Goal: Find specific page/section: Find specific page/section

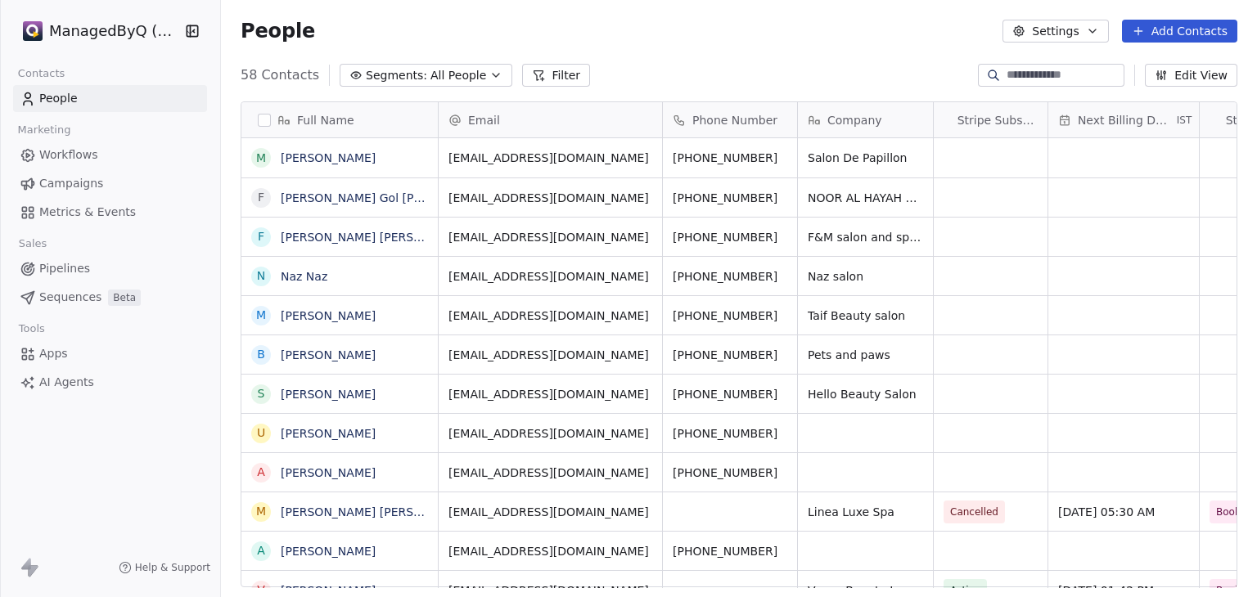
scroll to position [512, 1023]
click at [131, 42] on html "ManagedByQ (FZE) Contacts People Marketing Workflows Campaigns Metrics & Events…" at bounding box center [628, 298] width 1257 height 597
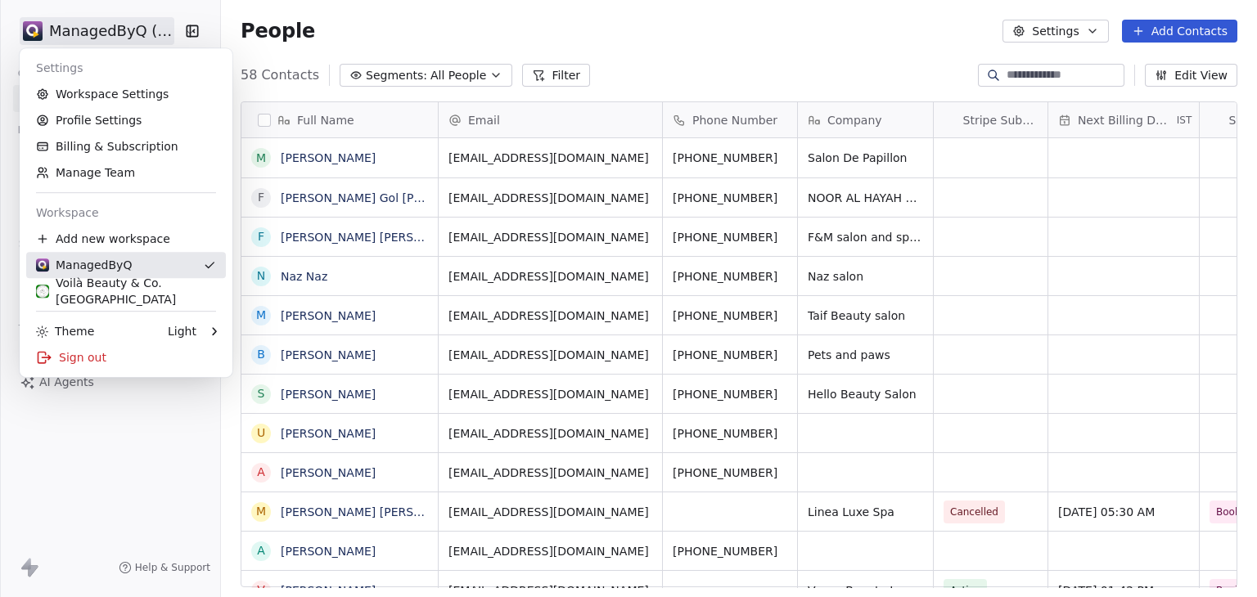
click at [92, 292] on div "Voilà Beauty & Co. Lounge" at bounding box center [126, 291] width 180 height 33
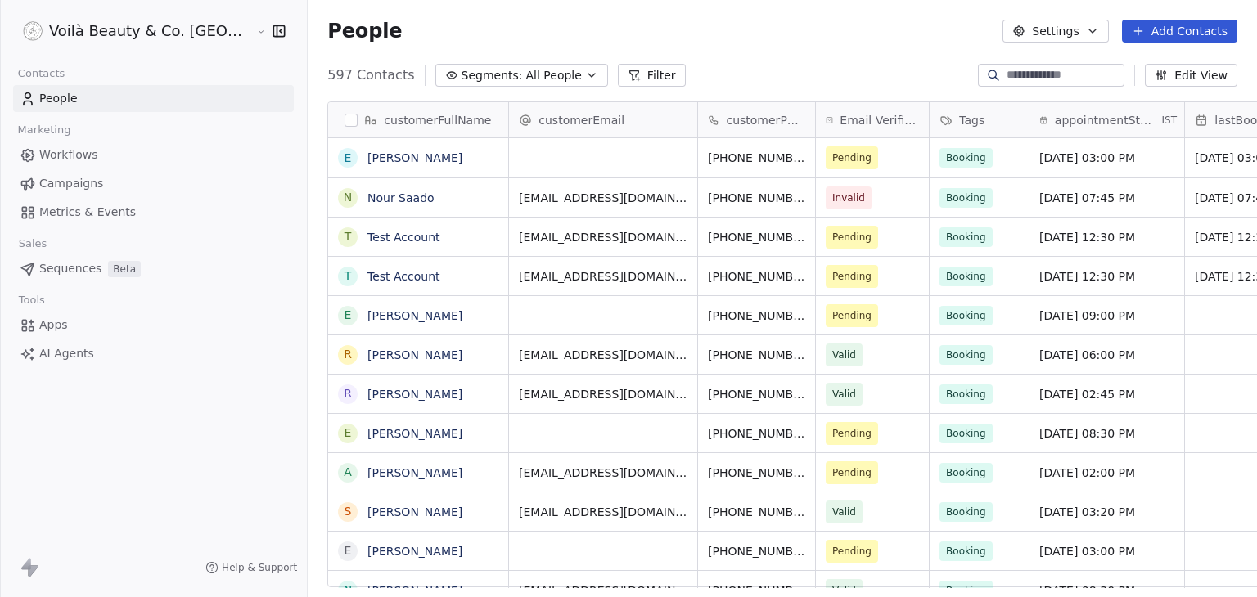
scroll to position [512, 1006]
click at [85, 154] on span "Workflows" at bounding box center [68, 155] width 59 height 17
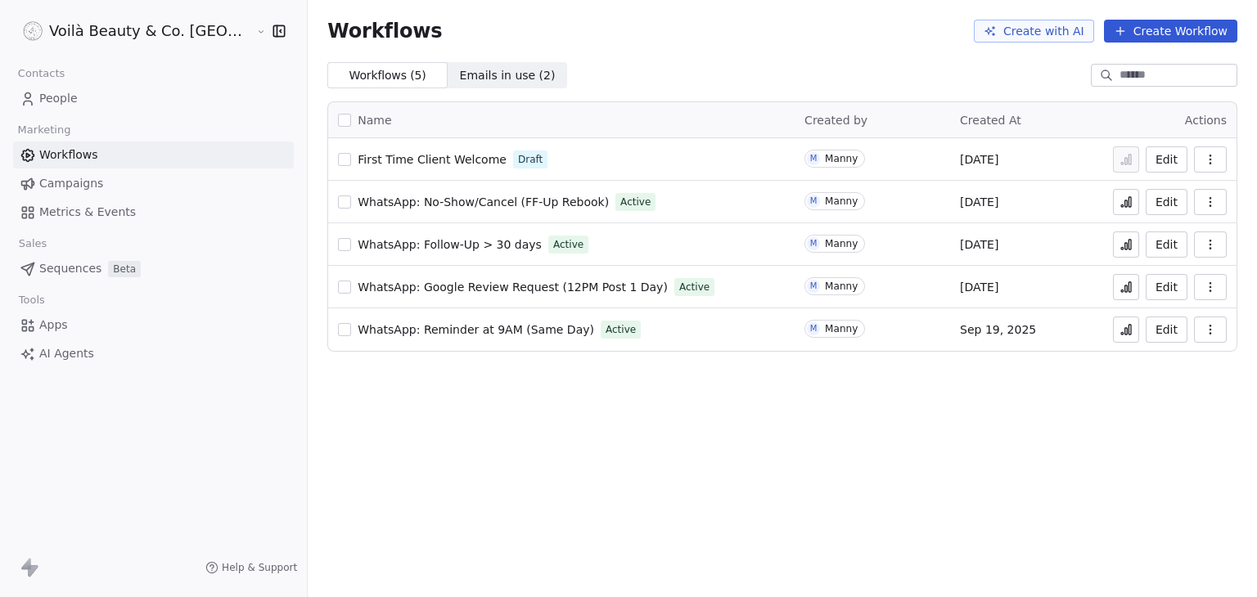
click at [358, 158] on span "First Time Client Welcome" at bounding box center [432, 159] width 149 height 13
click at [367, 159] on span "First Time Client Welcome" at bounding box center [432, 159] width 149 height 13
click at [386, 164] on span "First Time Client Welcome" at bounding box center [432, 159] width 149 height 13
click at [92, 25] on html "Voilà Beauty & Co. Lounge Contacts People Marketing Workflows Campaigns Metrics…" at bounding box center [628, 298] width 1257 height 597
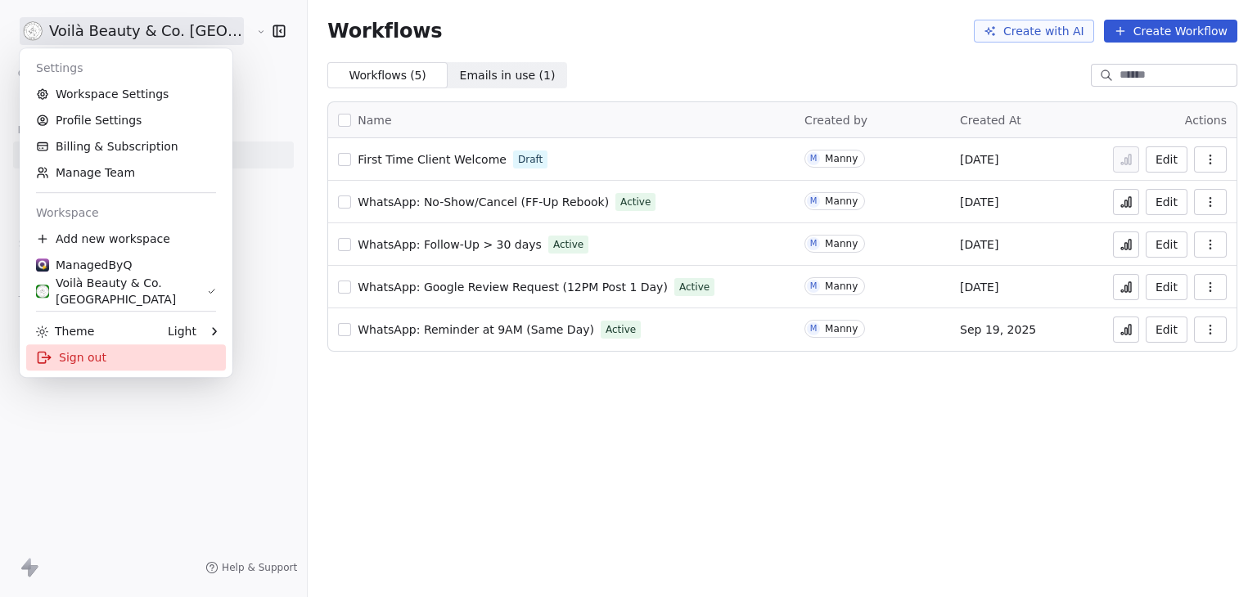
click at [126, 353] on div "Sign out" at bounding box center [126, 358] width 200 height 26
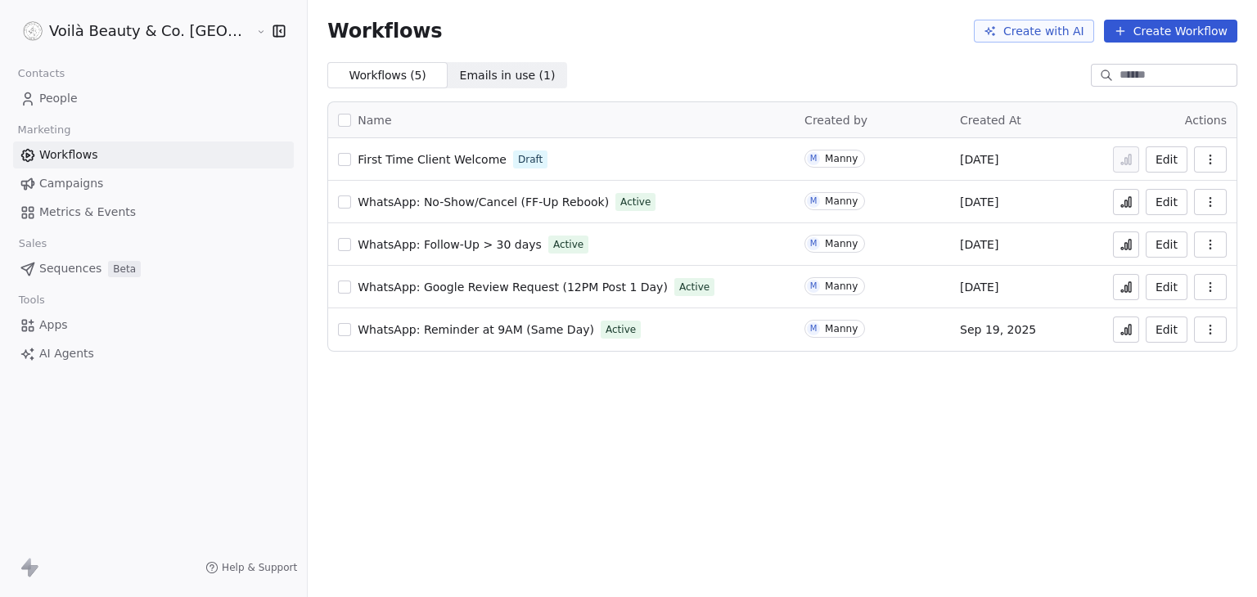
click at [765, 594] on div "Workflows Create with AI Create Workflow Workflows ( 5 ) Workflows ( 5 ) Emails…" at bounding box center [782, 298] width 949 height 597
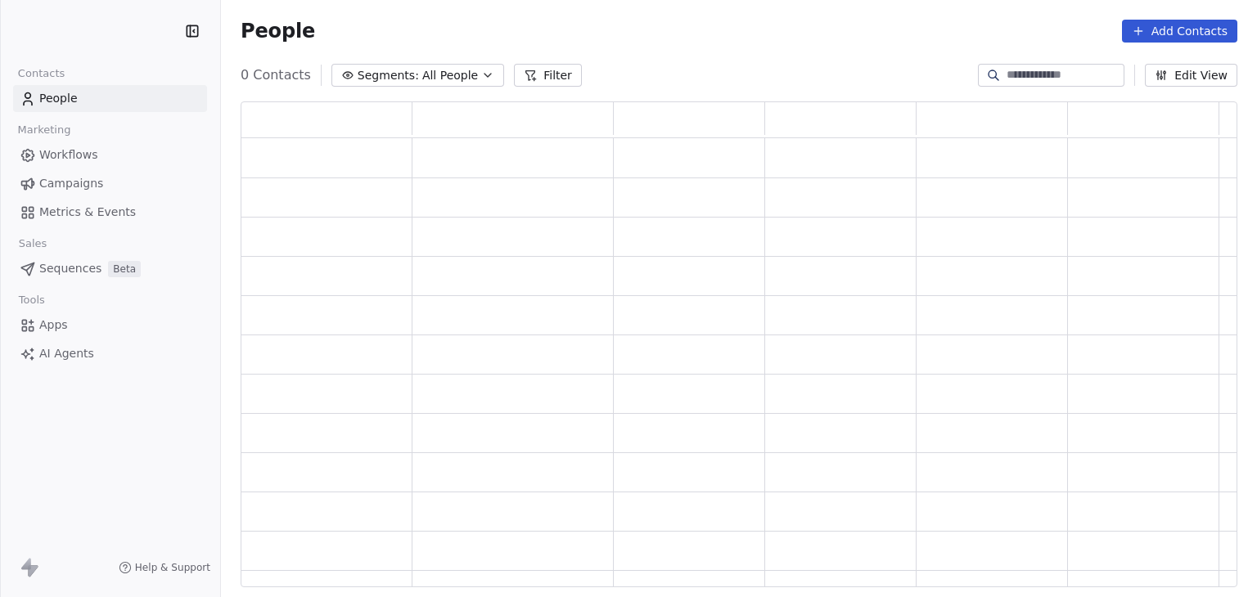
scroll to position [473, 984]
